Goal: Task Accomplishment & Management: Use online tool/utility

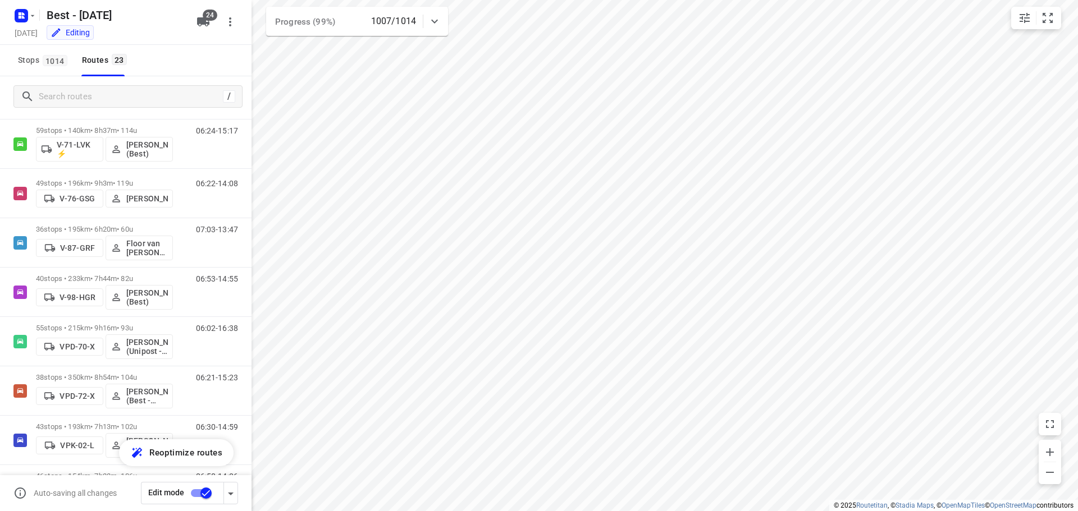
scroll to position [353, 0]
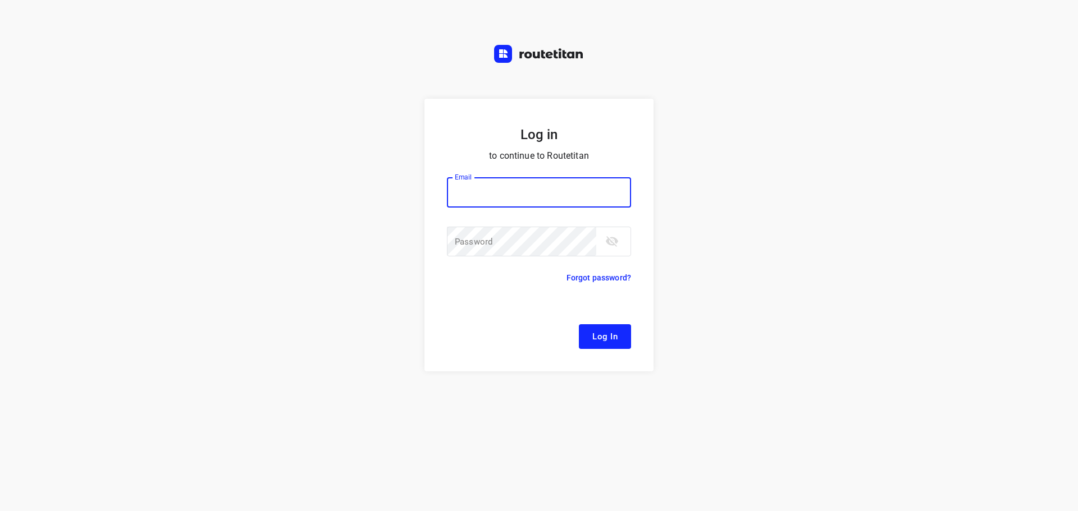
type input "Remco@fruitopjewerk.nl"
click at [605, 333] on span "Log In" at bounding box center [604, 337] width 25 height 15
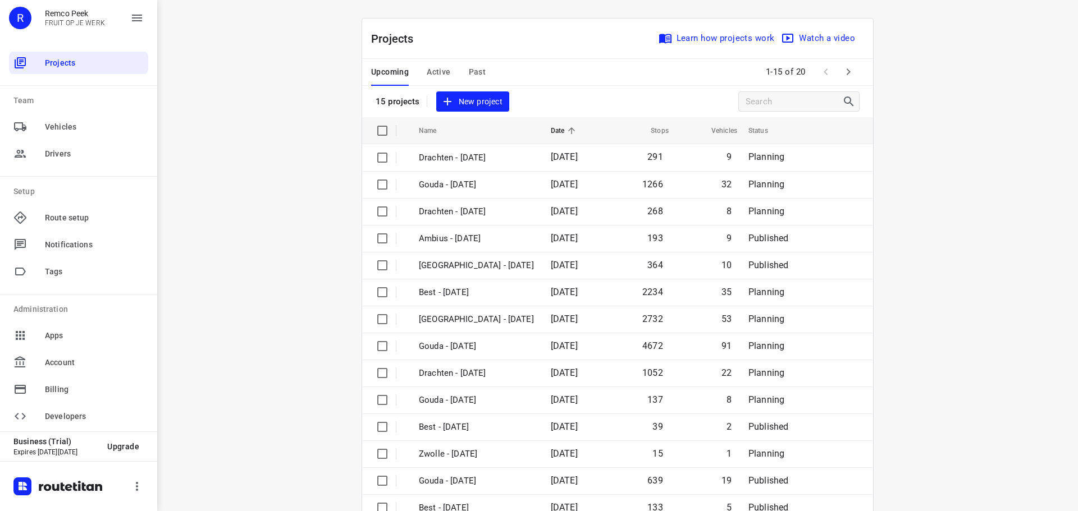
click at [437, 74] on span "Active" at bounding box center [439, 72] width 24 height 14
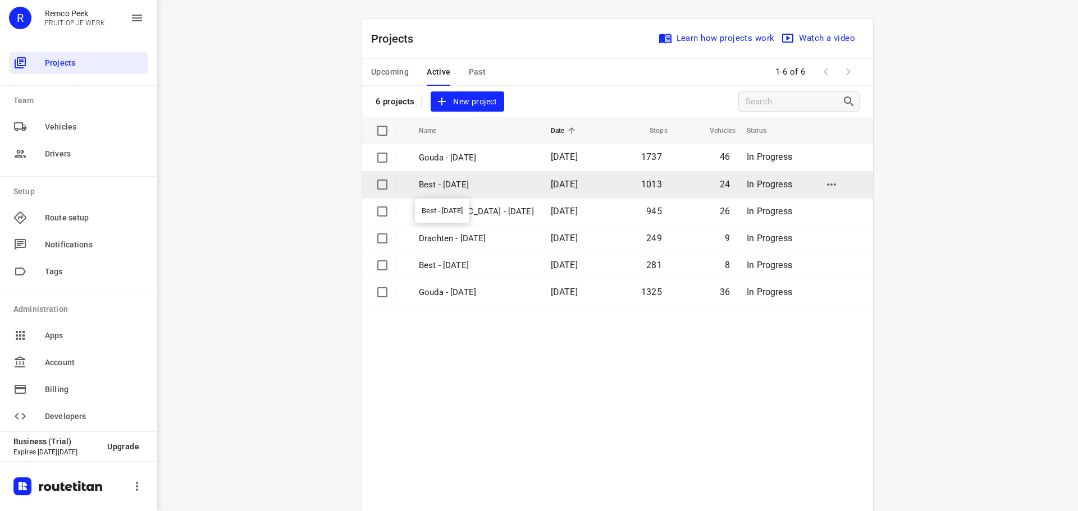
click at [471, 188] on p "Best - [DATE]" at bounding box center [476, 185] width 115 height 13
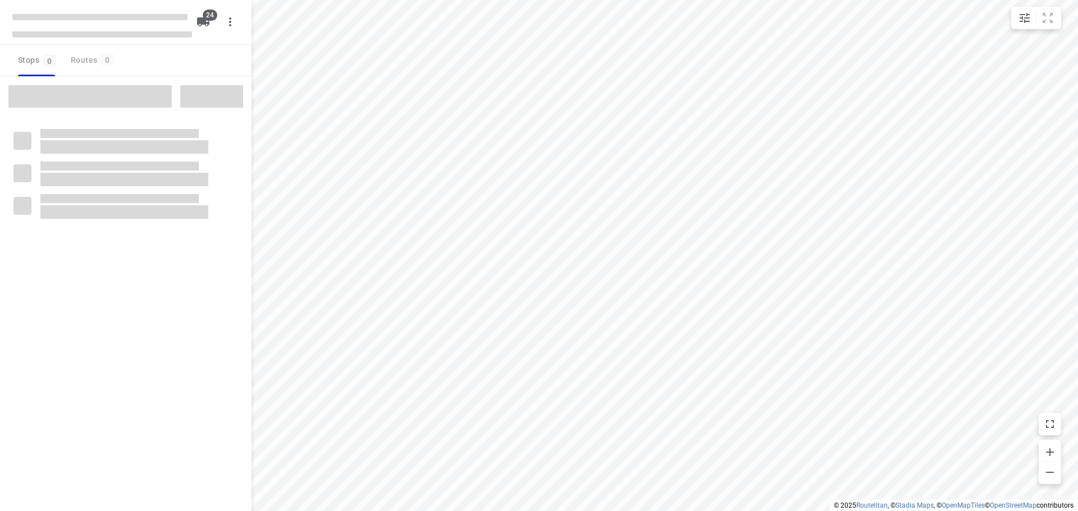
type input "distance"
checkbox input "true"
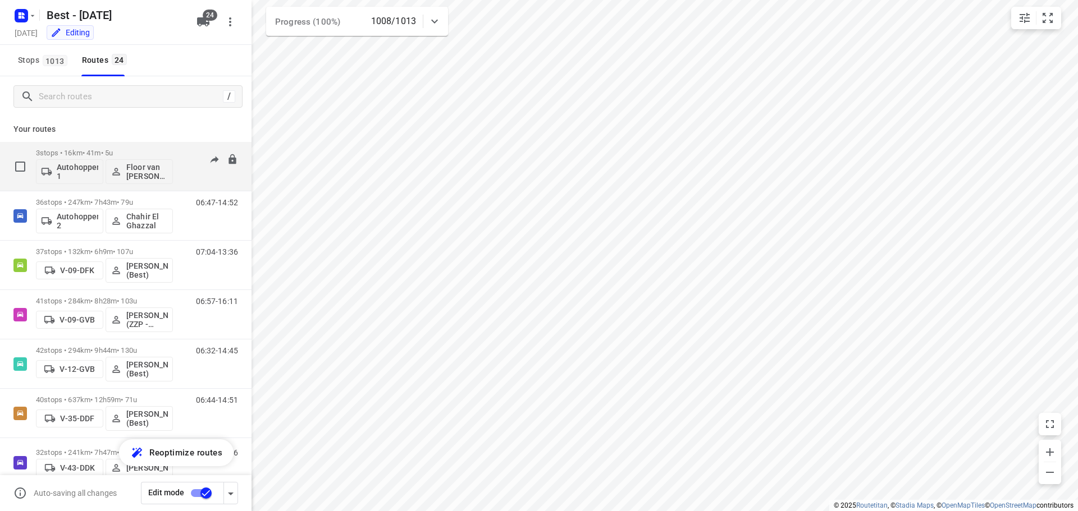
click at [129, 146] on div "3 stops • 16km • 41m • 5u Autohopper 1 Floor van Donzel (Best)" at bounding box center [104, 166] width 137 height 47
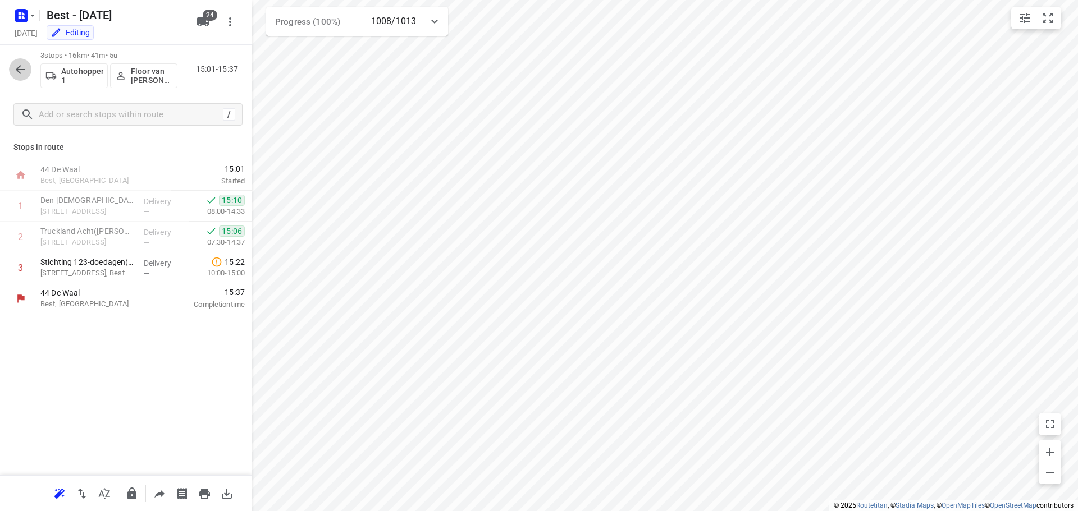
click at [26, 75] on icon "button" at bounding box center [19, 69] width 13 height 13
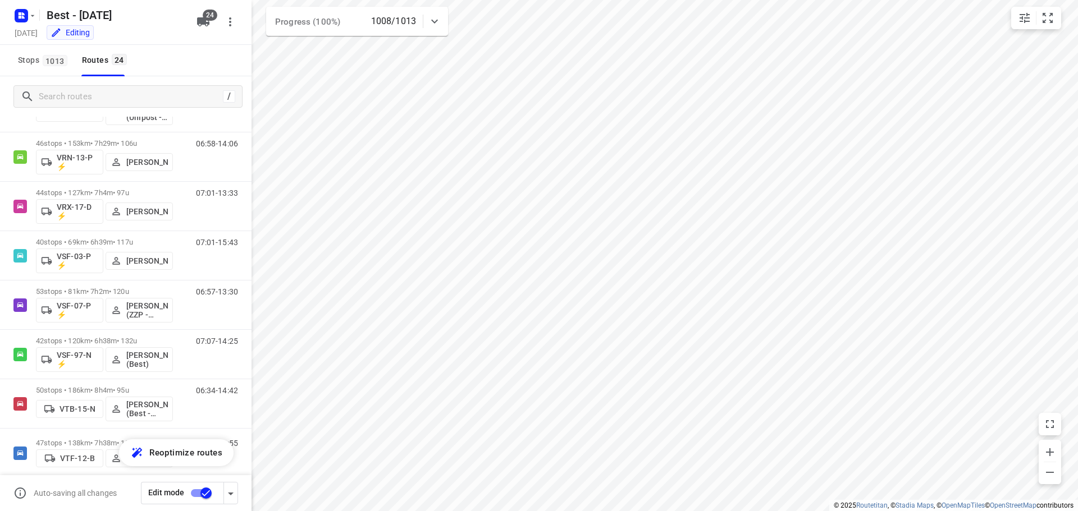
scroll to position [863, 0]
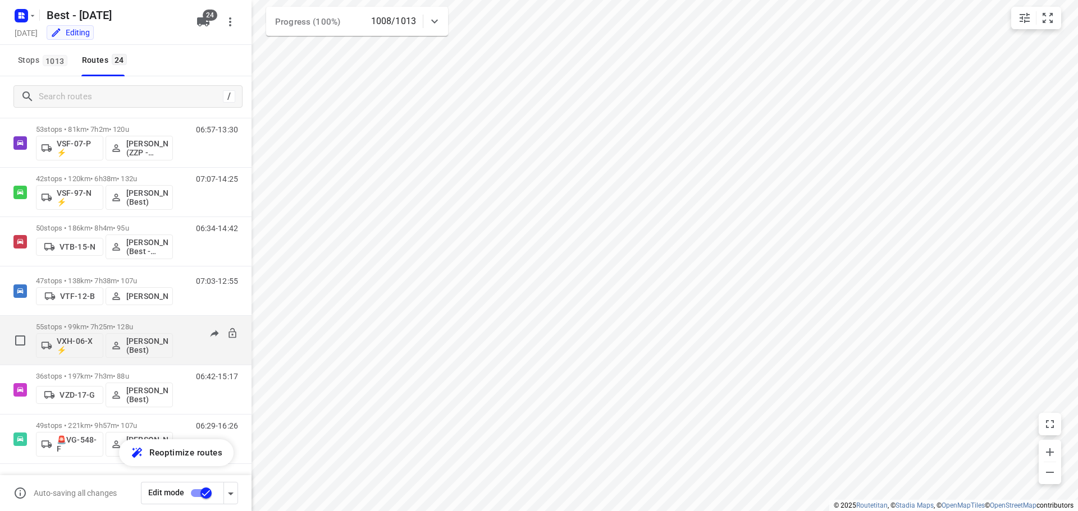
click at [170, 325] on p "55 stops • 99km • 7h25m • 128u" at bounding box center [104, 327] width 137 height 8
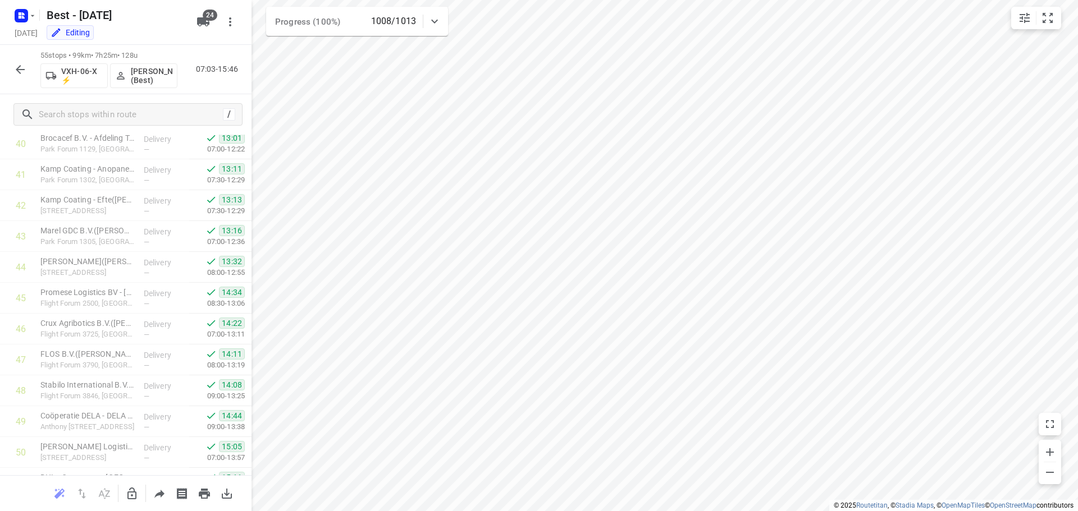
scroll to position [1445, 0]
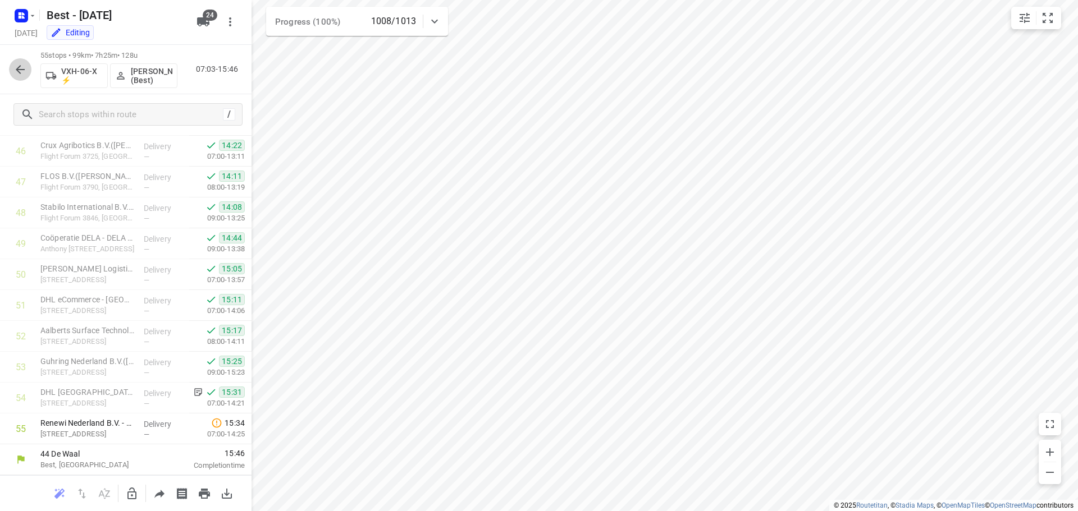
click at [23, 74] on icon "button" at bounding box center [19, 69] width 13 height 13
click at [26, 79] on button "button" at bounding box center [20, 69] width 22 height 22
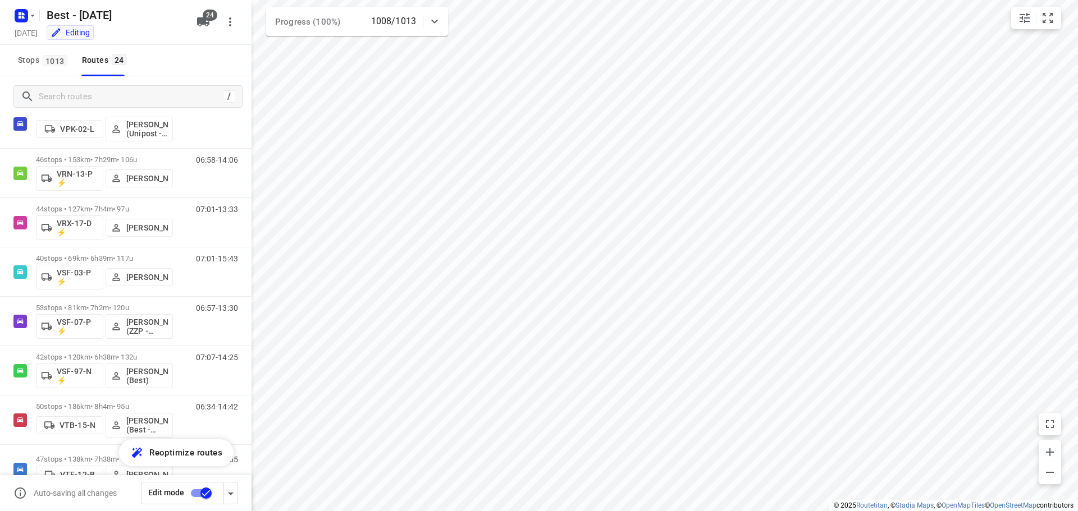
scroll to position [664, 0]
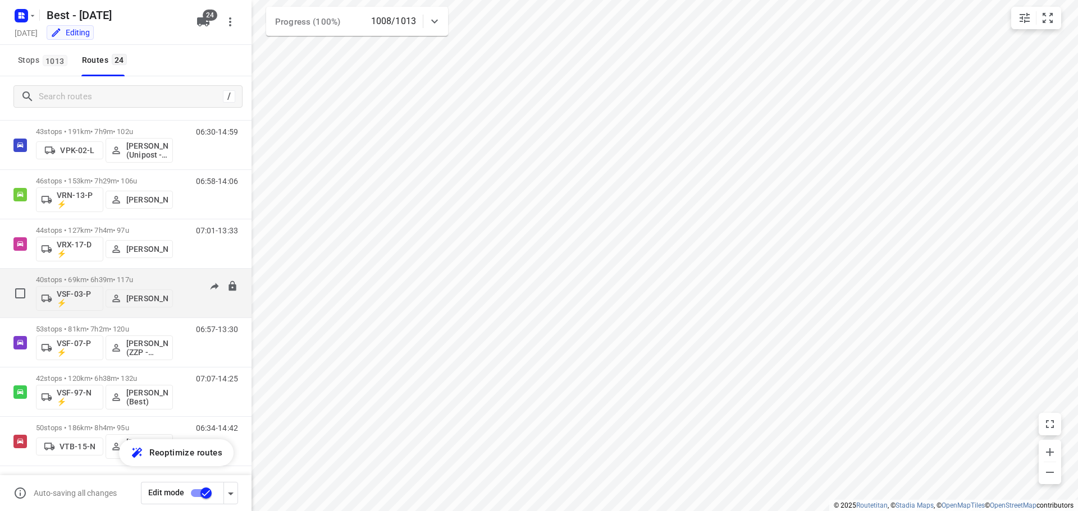
click at [115, 278] on p "40 stops • 69km • 6h39m • 117u" at bounding box center [104, 280] width 137 height 8
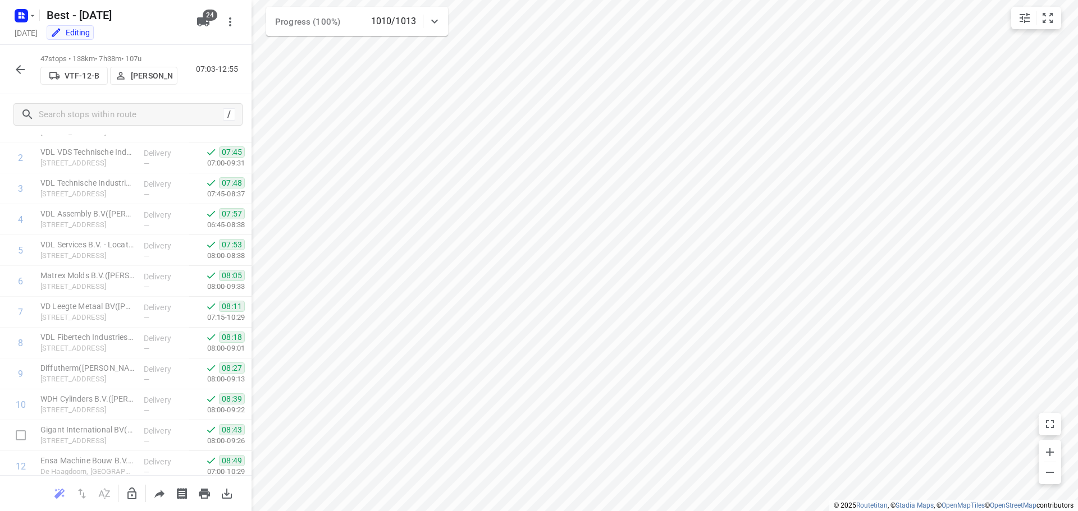
scroll to position [0, 0]
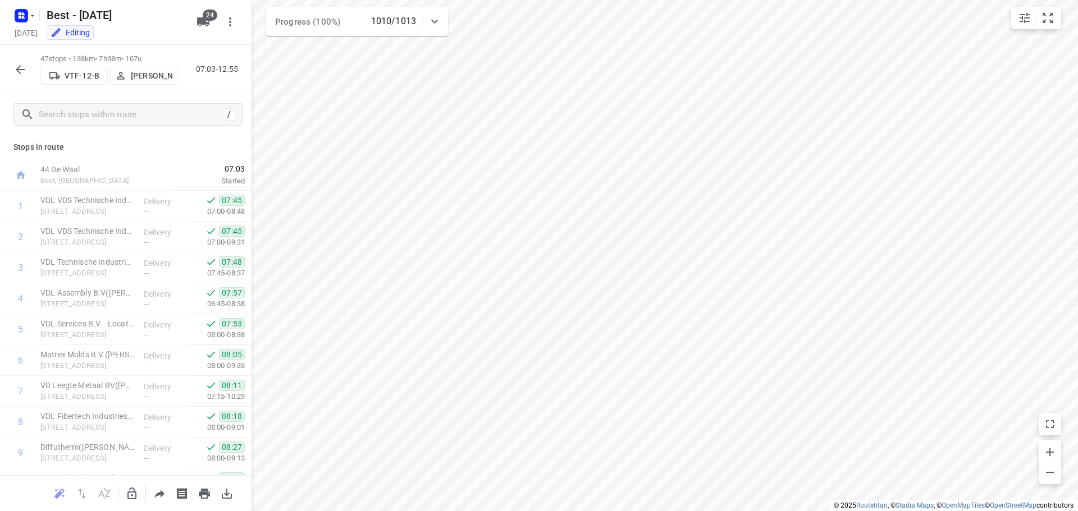
click at [16, 63] on icon "button" at bounding box center [19, 69] width 13 height 13
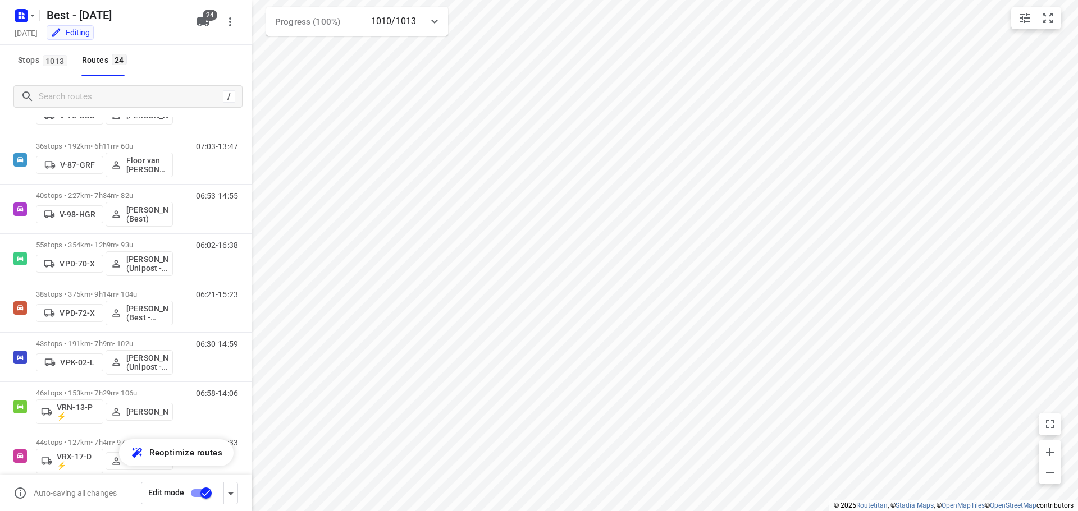
scroll to position [450, 0]
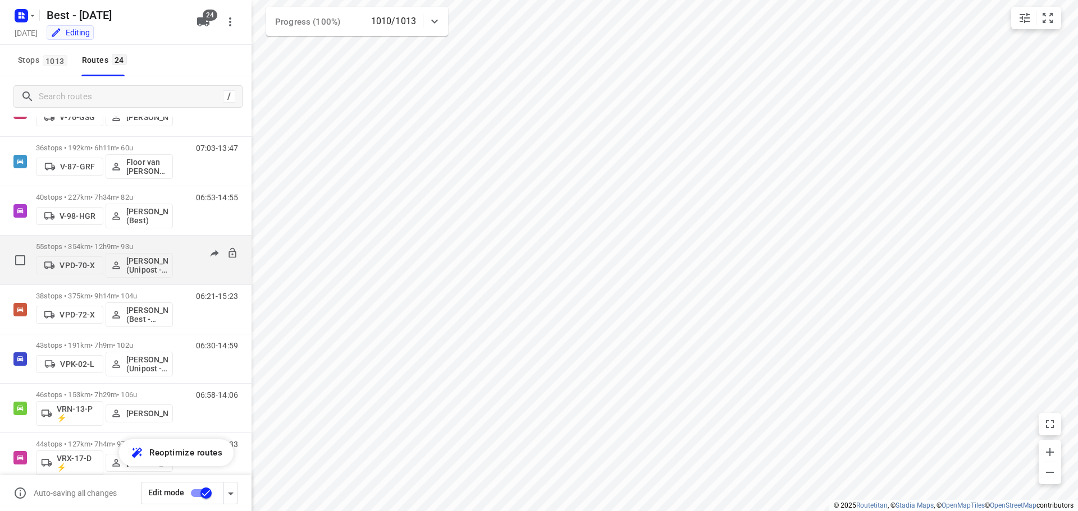
click at [98, 244] on p "55 stops • 354km • 12h9m • 93u" at bounding box center [104, 247] width 137 height 8
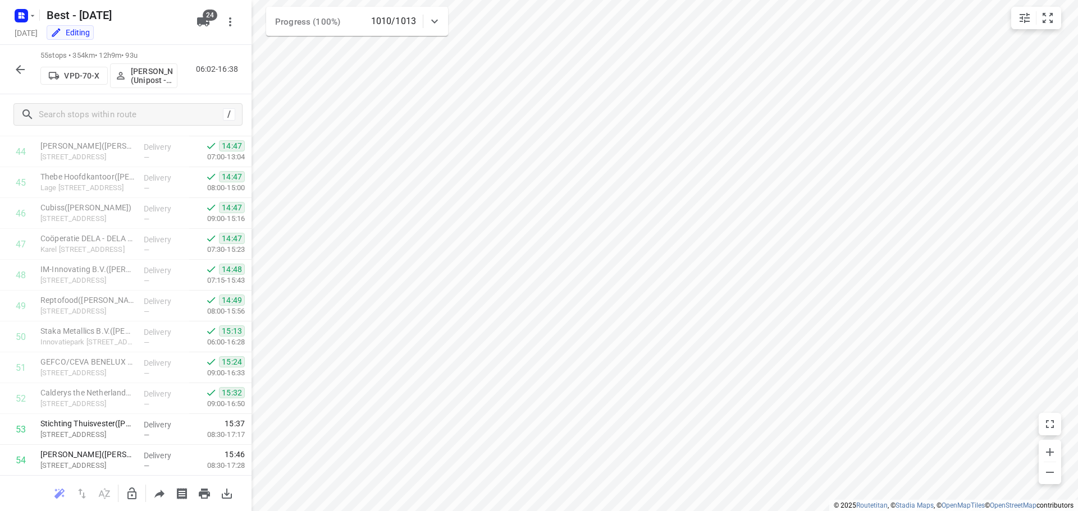
scroll to position [1445, 0]
click at [11, 73] on button "button" at bounding box center [20, 69] width 22 height 22
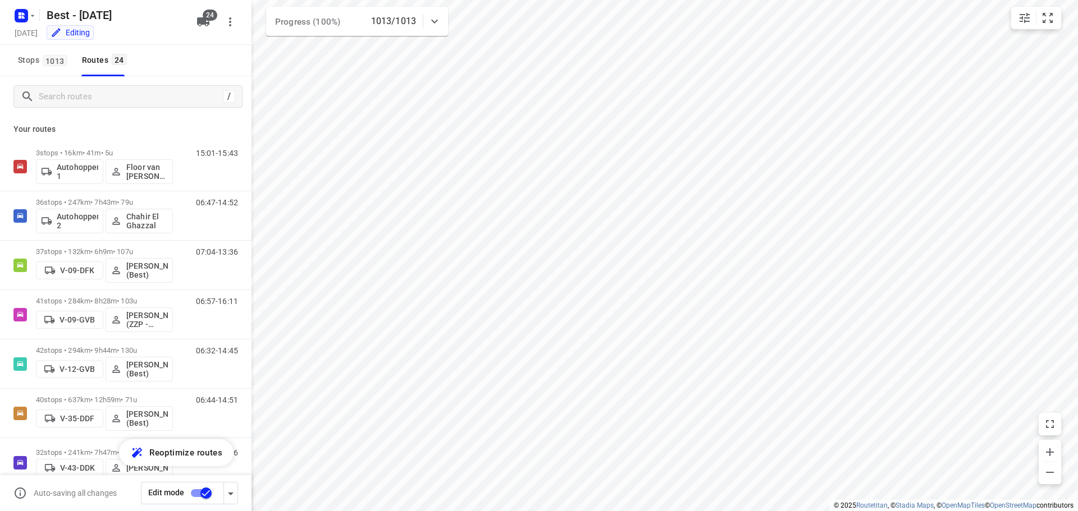
click at [439, 17] on icon at bounding box center [434, 21] width 13 height 13
click at [353, 69] on icon "button" at bounding box center [356, 69] width 13 height 13
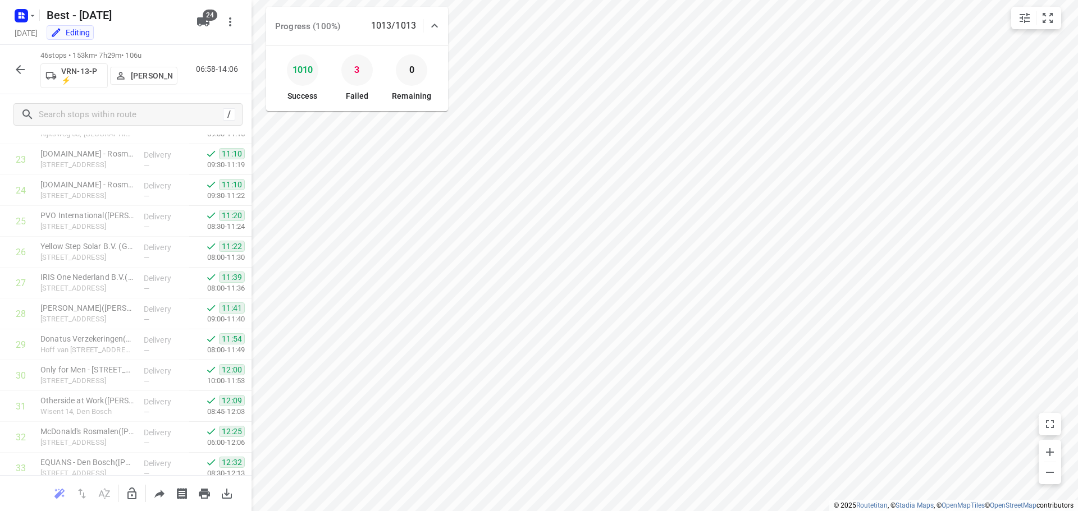
scroll to position [1167, 0]
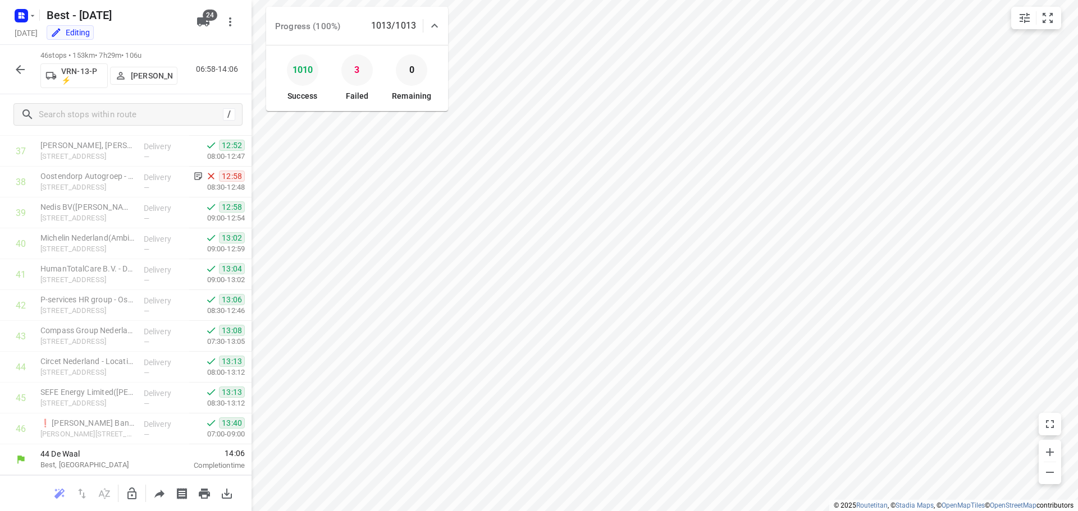
click at [442, 26] on div at bounding box center [434, 26] width 22 height 22
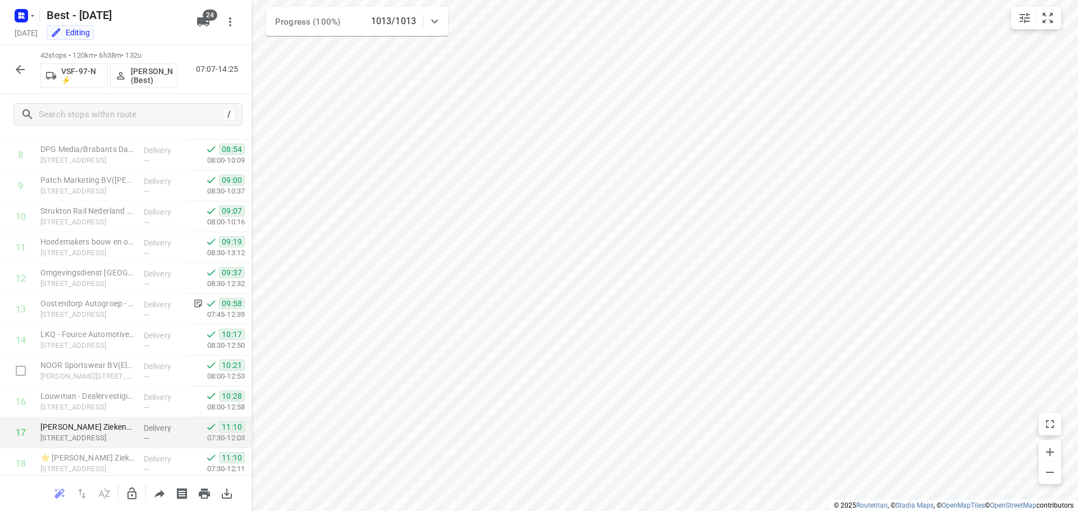
scroll to position [257, 0]
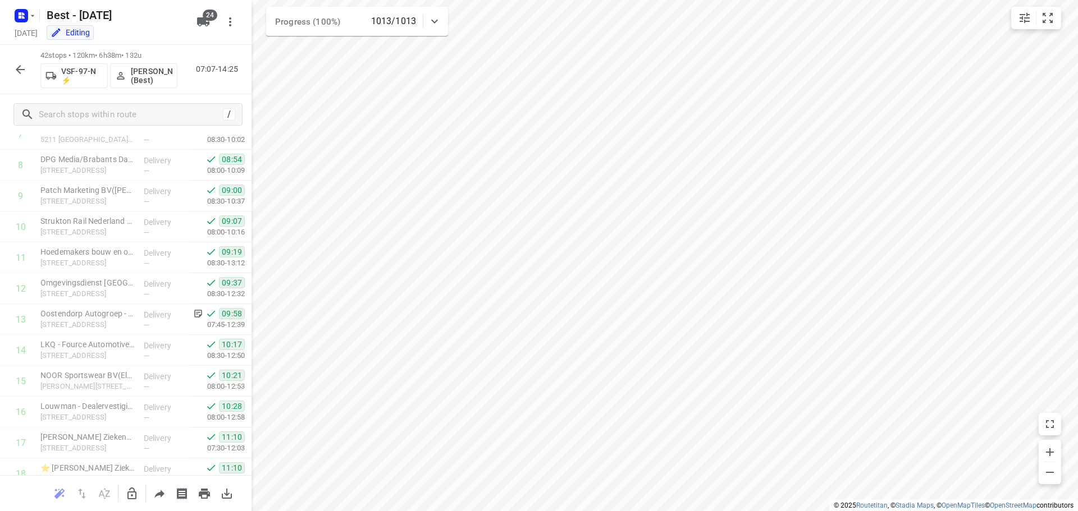
click at [19, 65] on icon "button" at bounding box center [19, 69] width 13 height 13
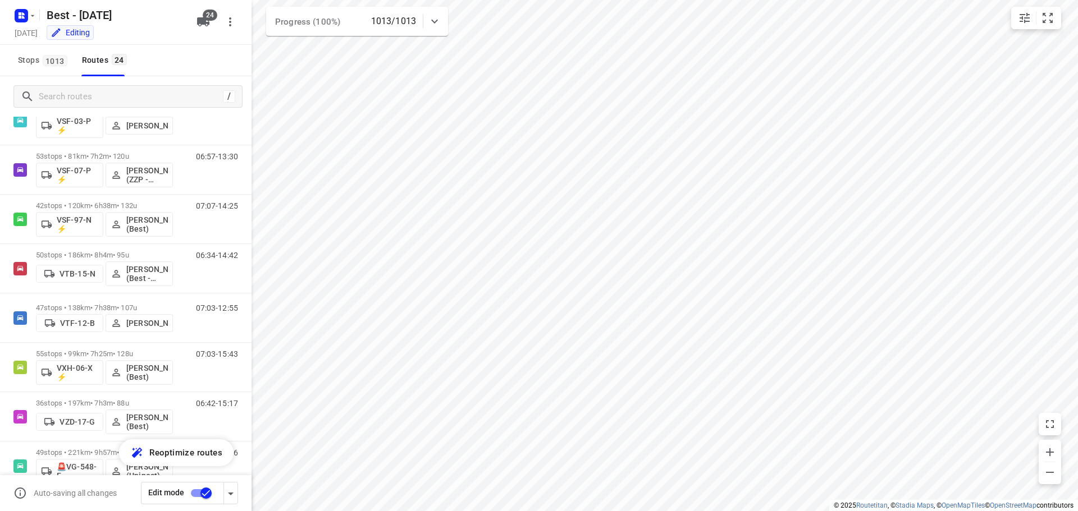
scroll to position [863, 0]
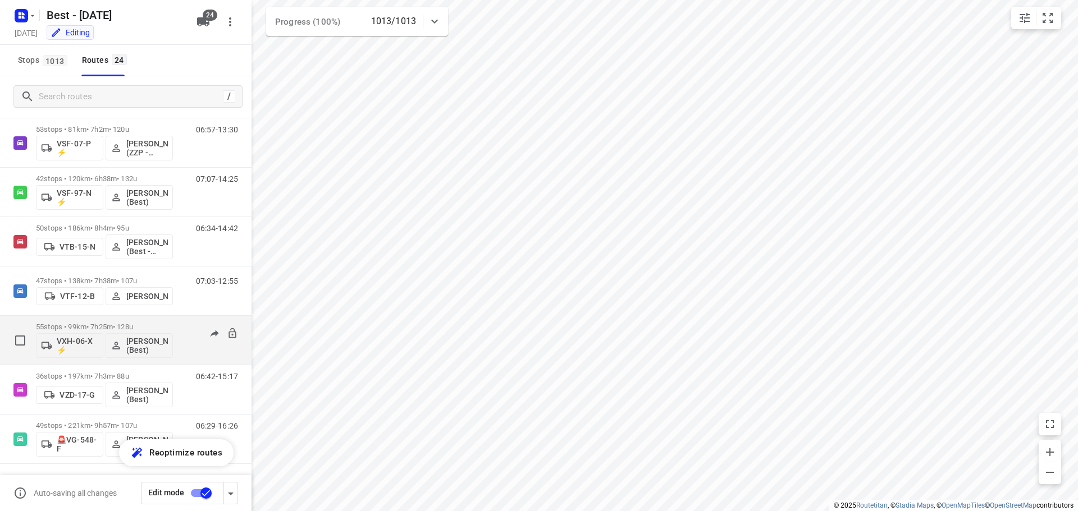
click at [116, 318] on div "55 stops • 99km • 7h25m • 128u VXH-06-X ⚡ Lisa Scheepers (Best)" at bounding box center [104, 340] width 137 height 47
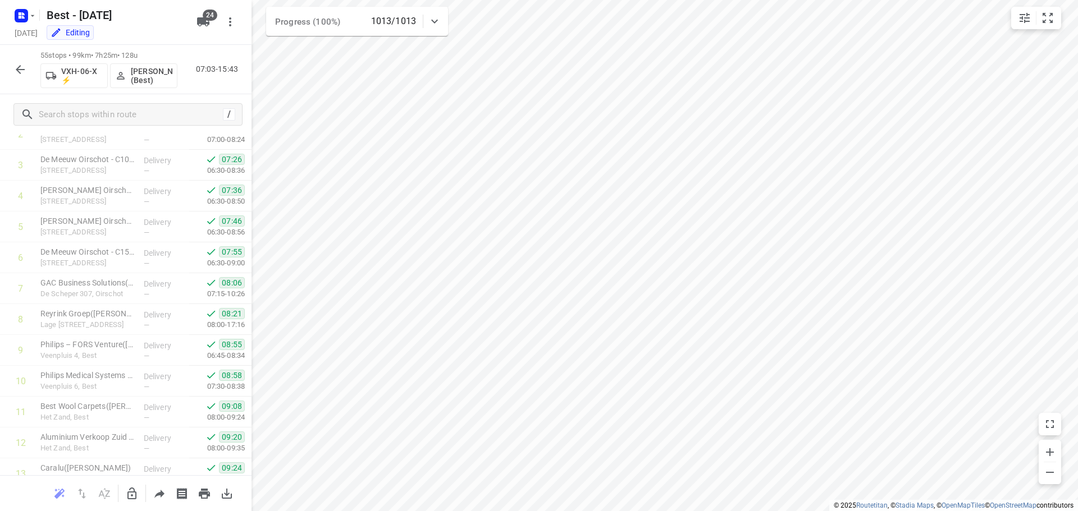
scroll to position [0, 0]
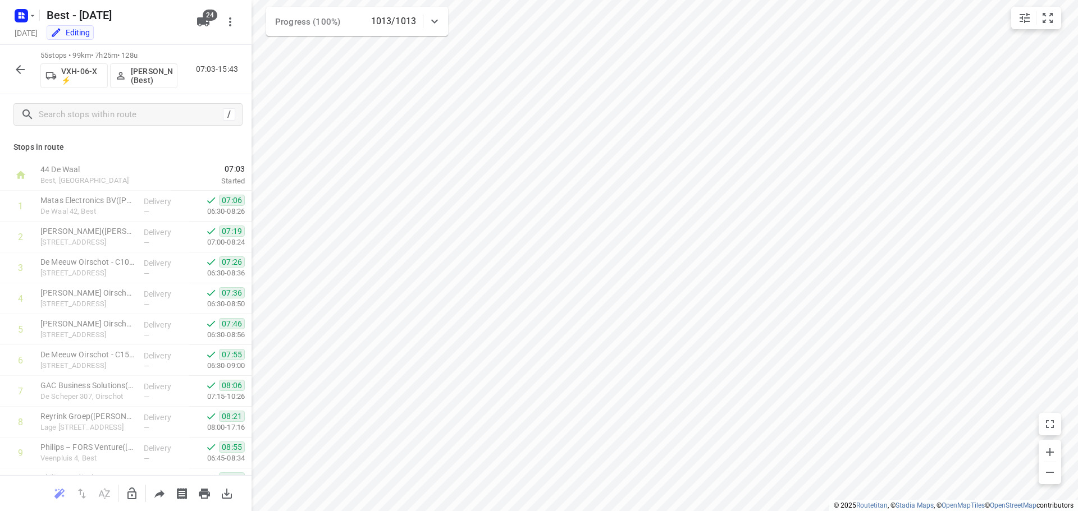
click at [16, 70] on icon "button" at bounding box center [19, 69] width 13 height 13
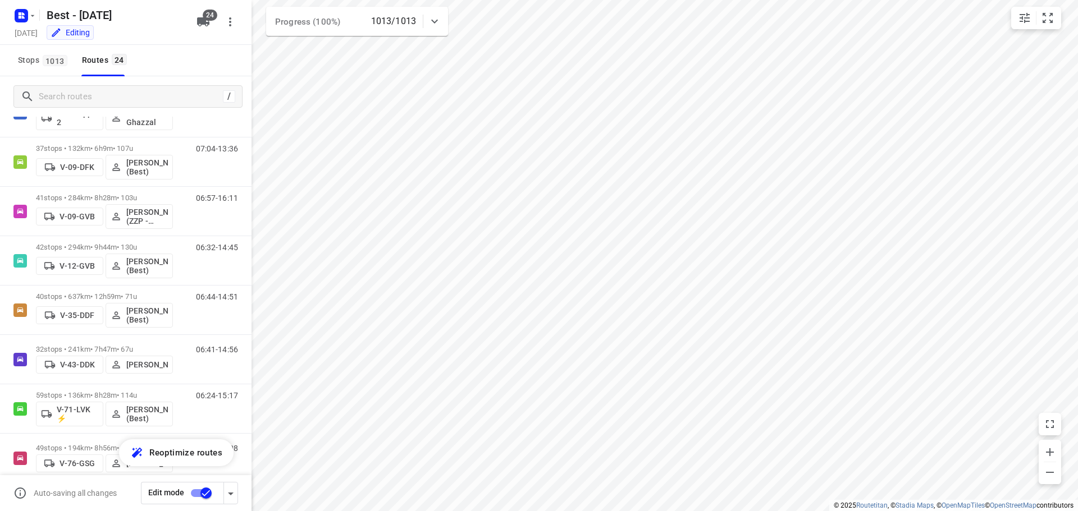
scroll to position [107, 0]
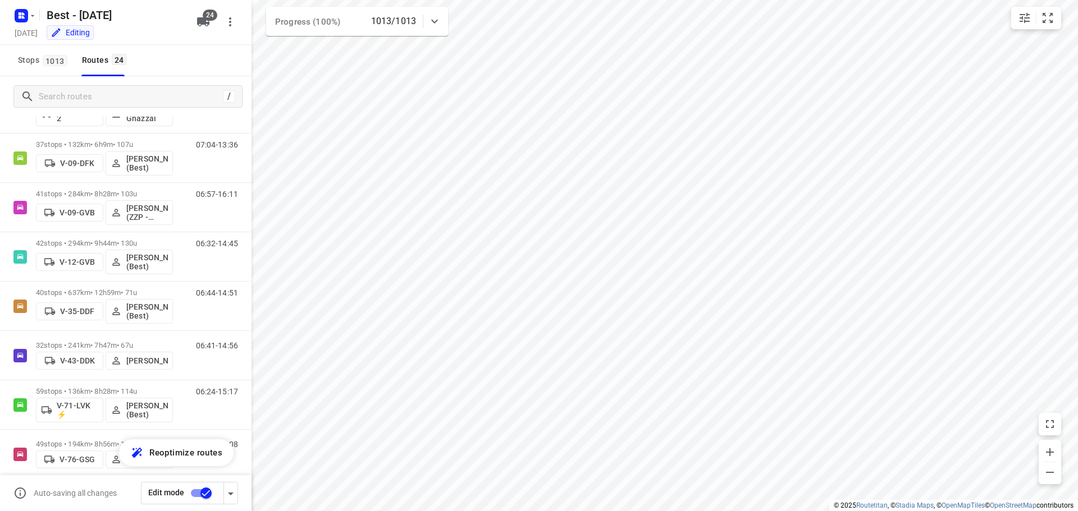
click at [434, 0] on html "i © 2025 Routetitan , © Stadia Maps , © OpenMapTiles © OpenStreetMap contributo…" at bounding box center [539, 255] width 1078 height 511
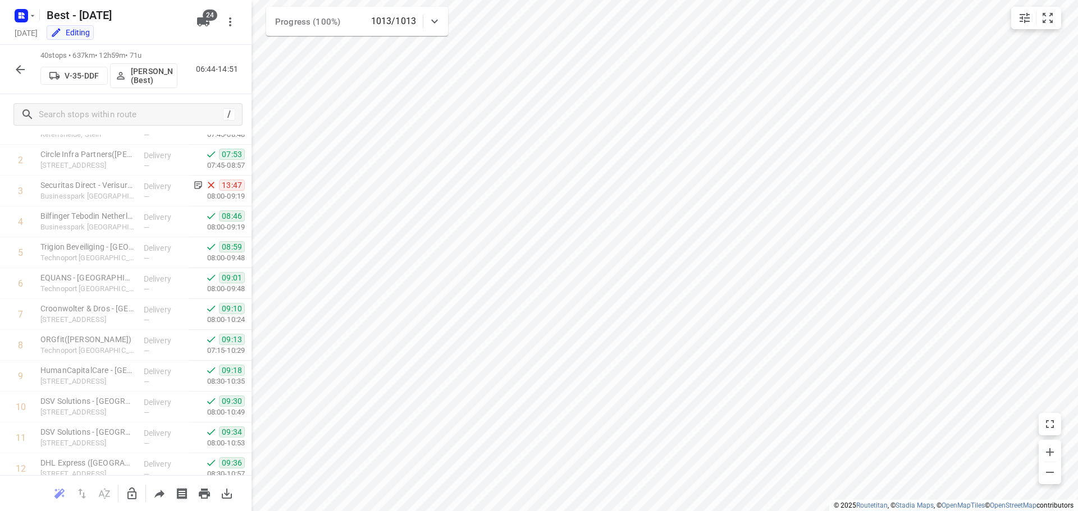
scroll to position [0, 0]
